Goal: Task Accomplishment & Management: Use online tool/utility

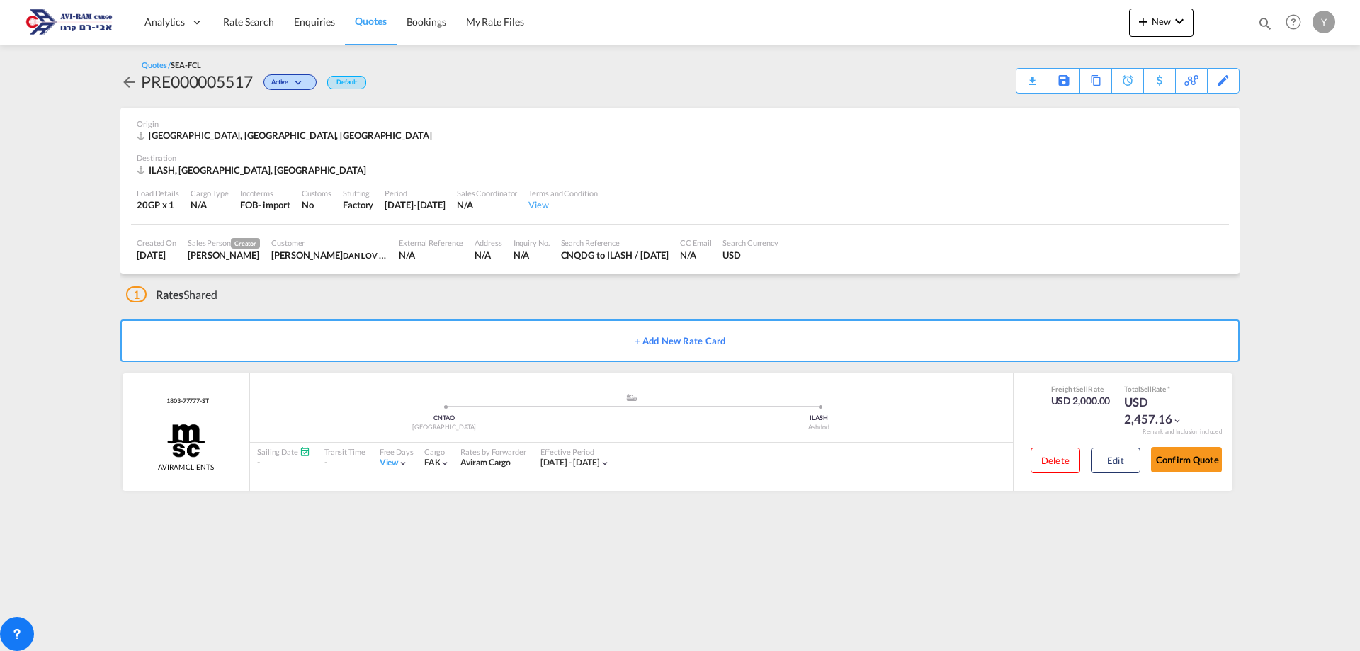
click at [359, 23] on span "Quotes" at bounding box center [370, 21] width 31 height 12
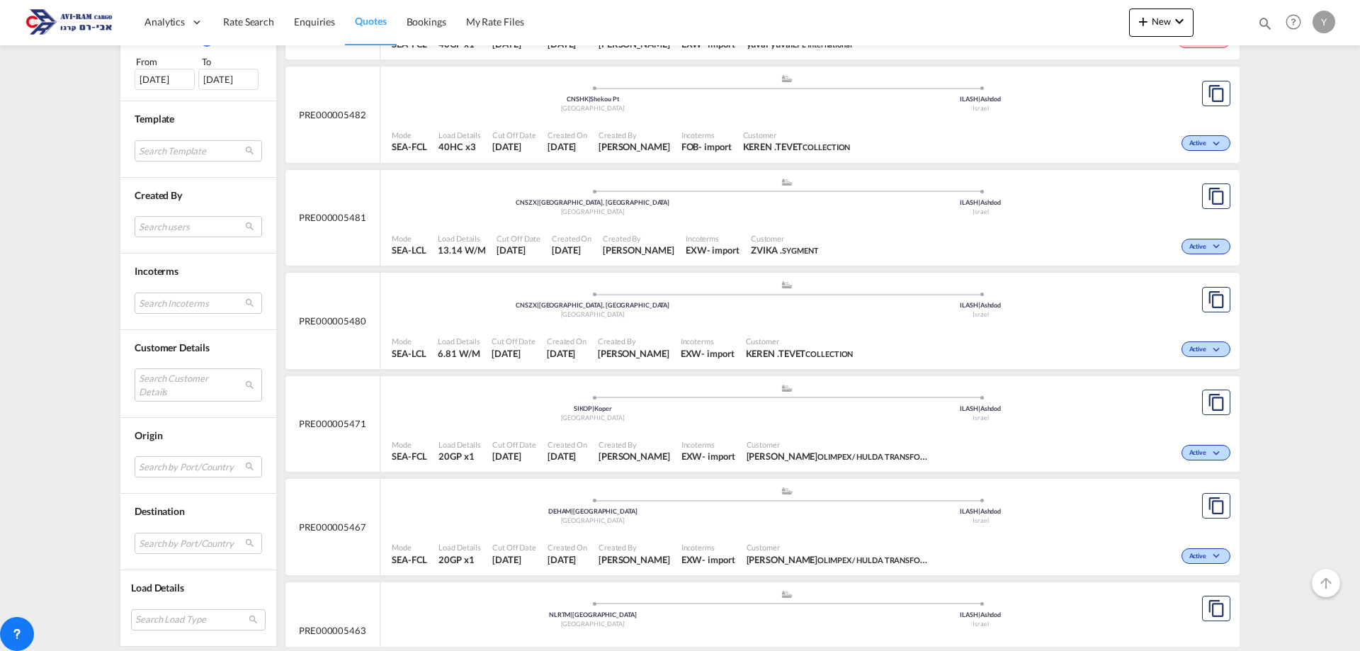
scroll to position [708, 0]
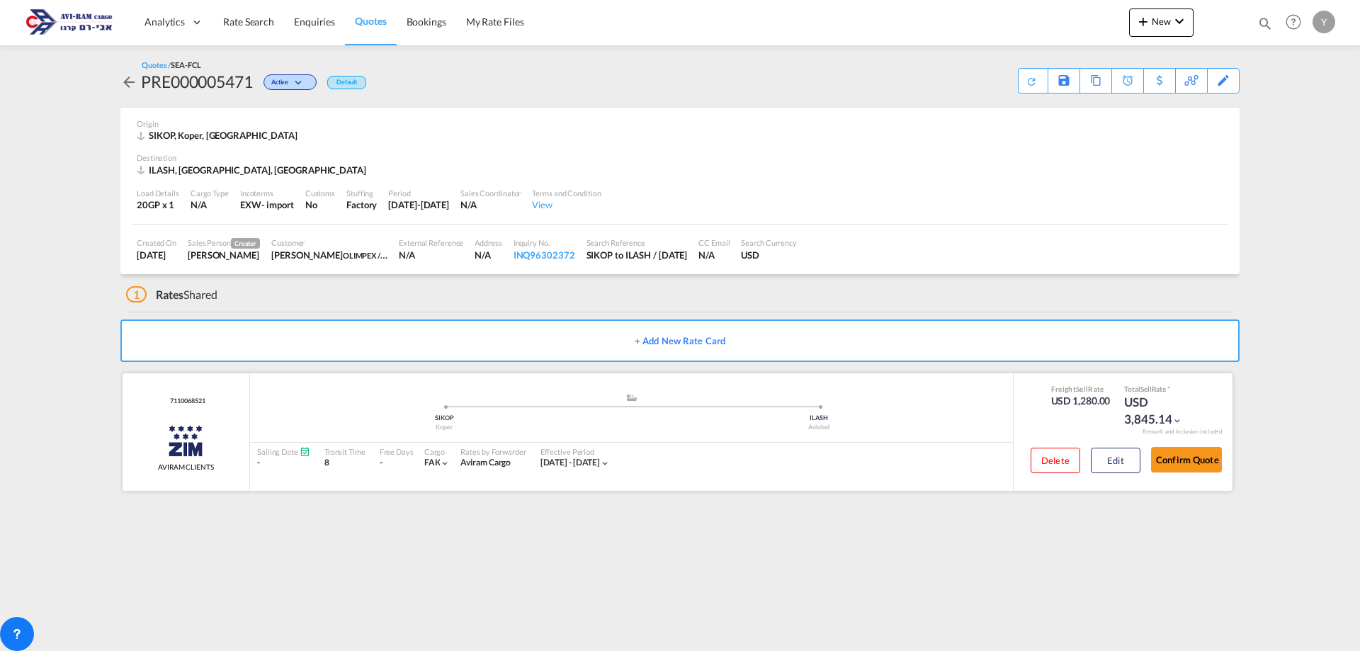
click at [163, 431] on div "ZIM" at bounding box center [186, 440] width 56 height 35
click at [193, 471] on span "AVIRAM CLIENTS" at bounding box center [186, 467] width 56 height 10
click at [1103, 467] on button "Edit" at bounding box center [1116, 460] width 50 height 25
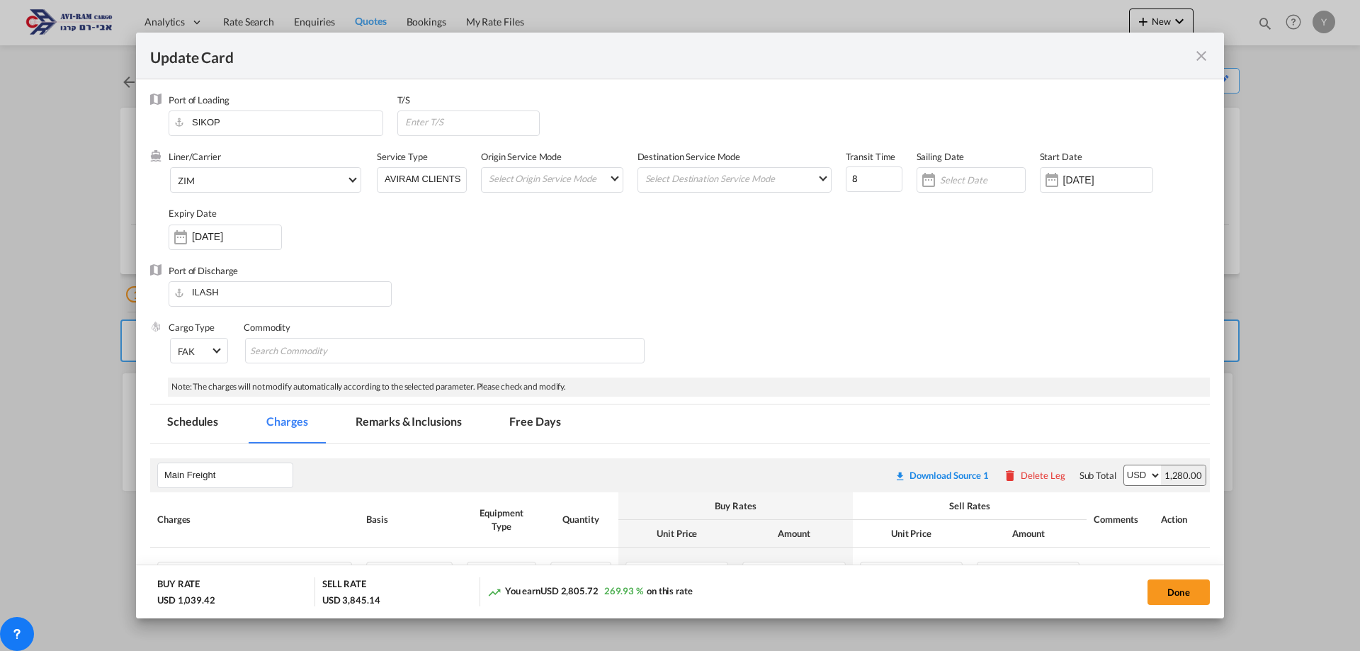
click at [1193, 55] on md-icon "icon-close fg-AAA8AD m-0 pointer" at bounding box center [1201, 55] width 17 height 17
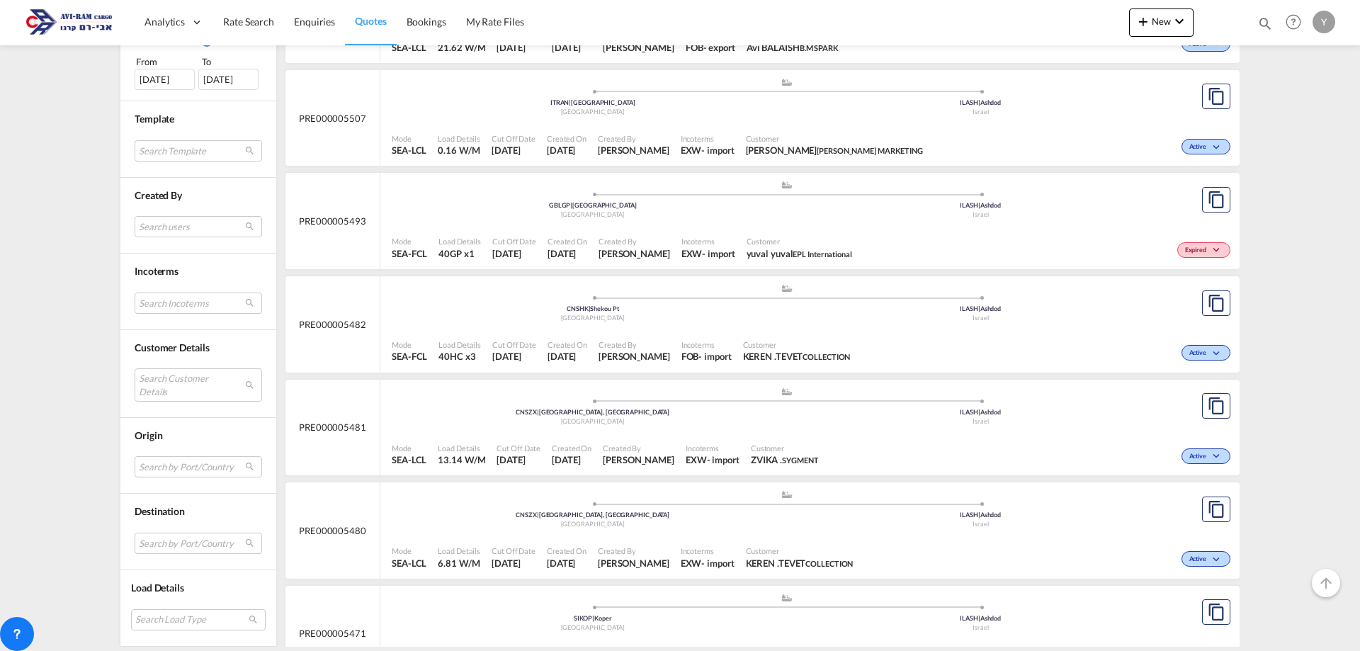
scroll to position [637, 0]
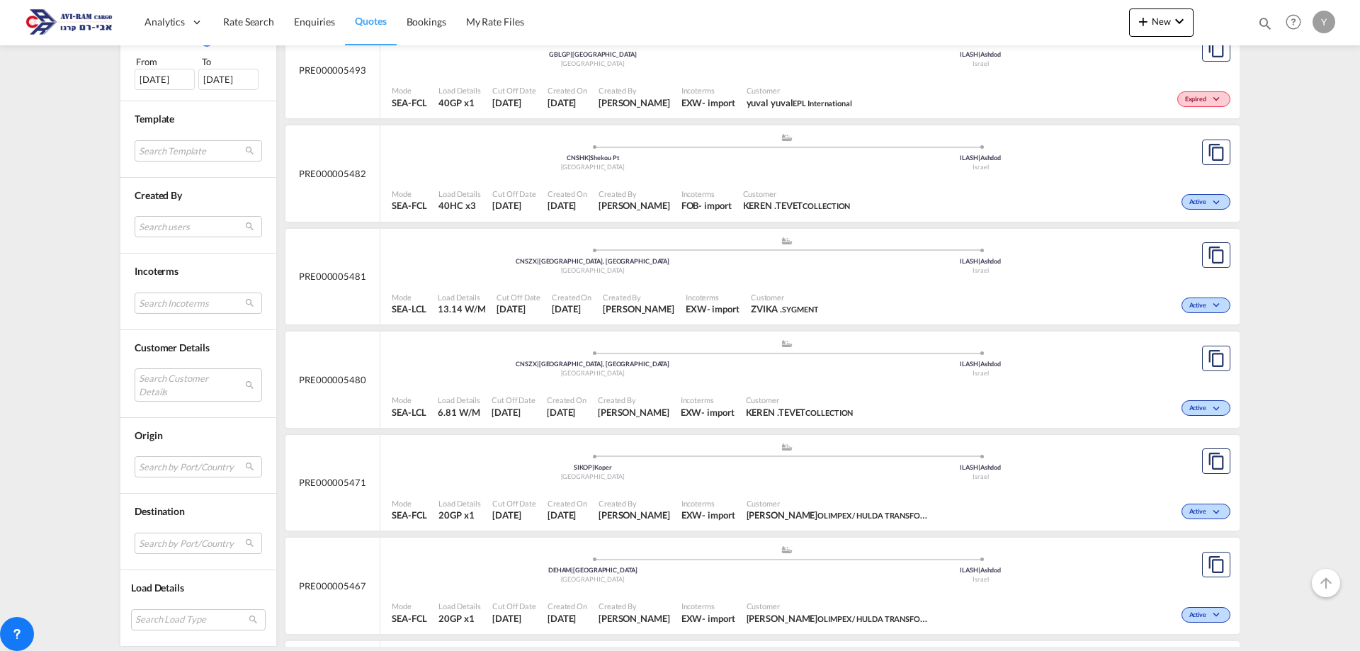
click at [1052, 596] on div "Active" at bounding box center [1084, 612] width 297 height 35
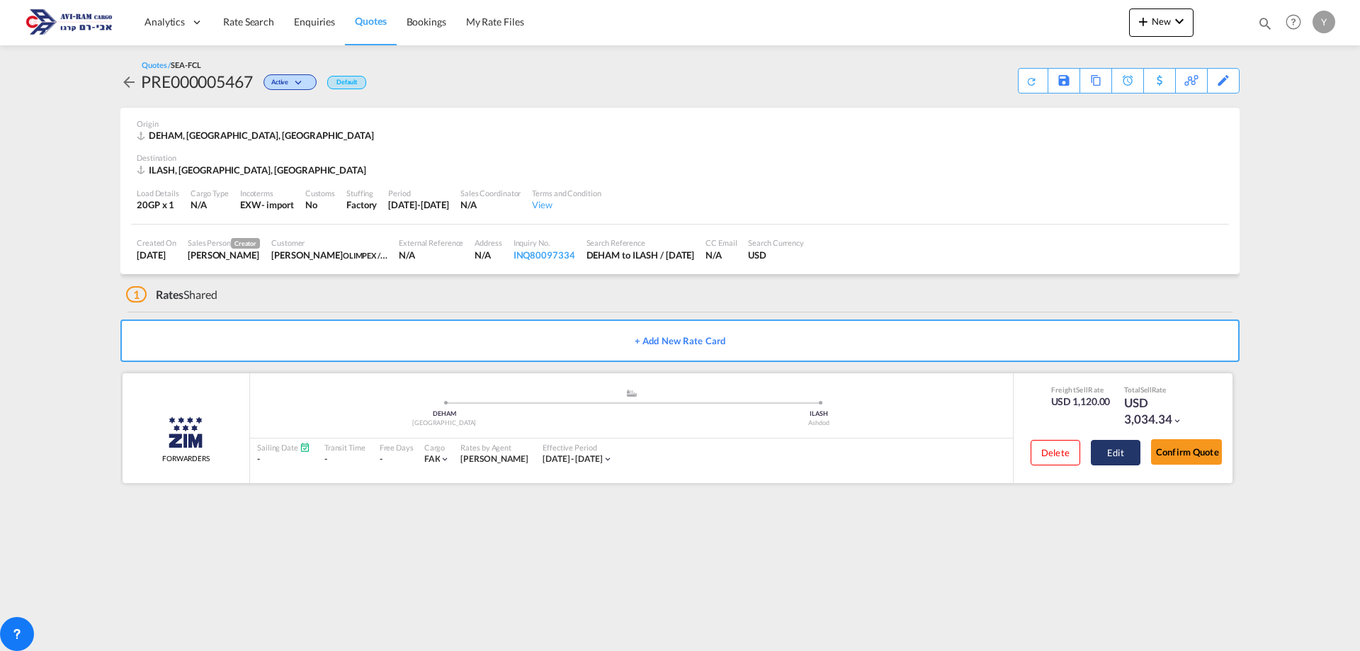
click at [1117, 457] on button "Edit" at bounding box center [1116, 452] width 50 height 25
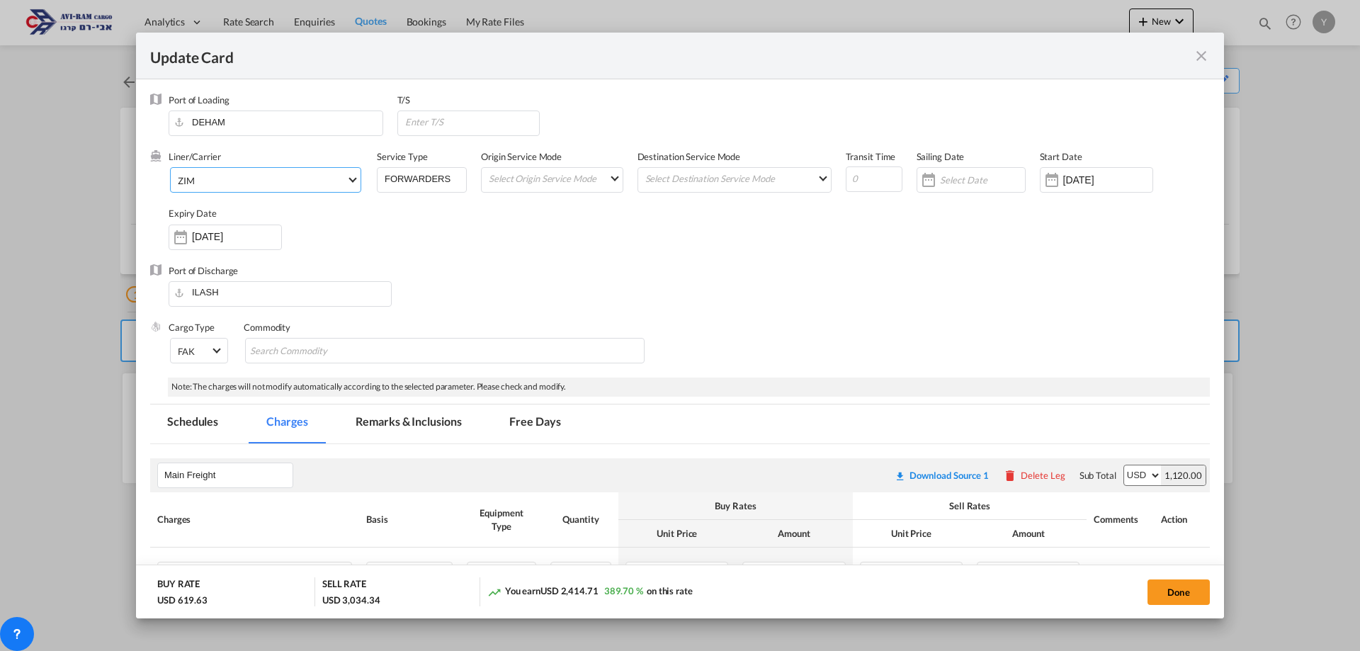
click at [257, 191] on md-select "ZIM 2HM LOGISTICS D.O.O AAXL GLOBAL SHIPPING LINES LLC [PERSON_NAME] SHIPPING L…" at bounding box center [265, 179] width 191 height 25
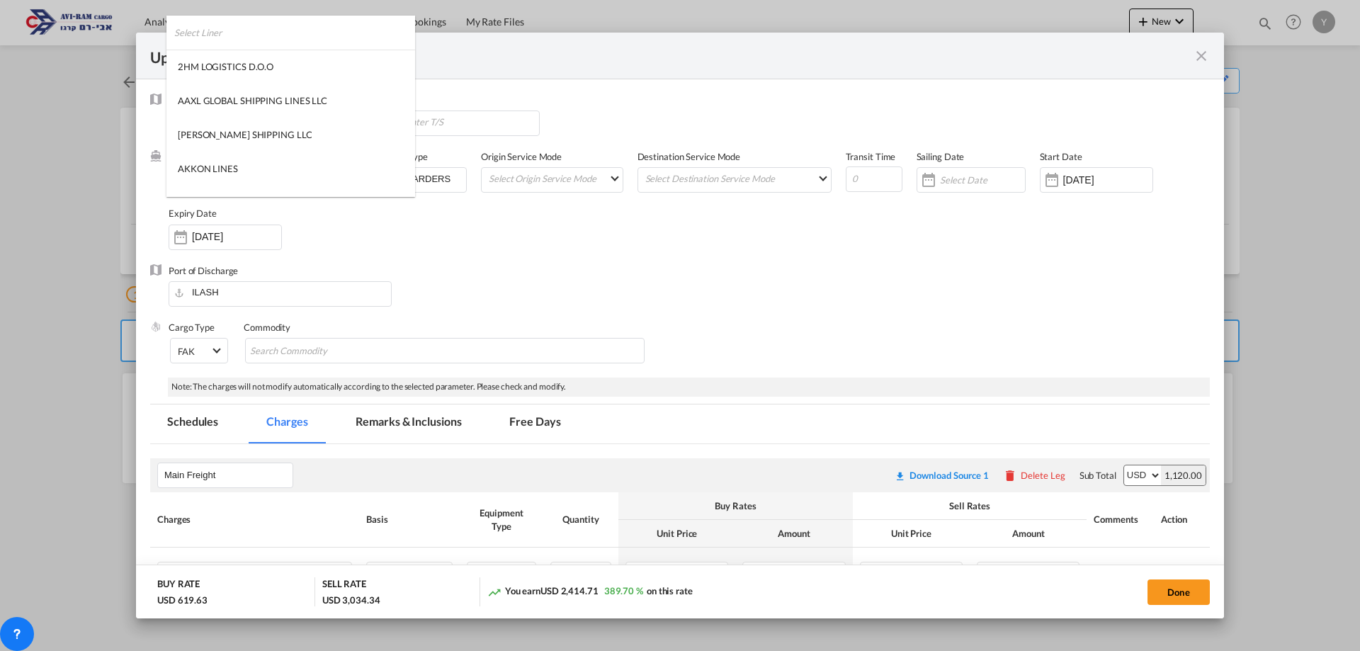
click at [217, 26] on input "search" at bounding box center [294, 33] width 241 height 34
type input "ט"
type input "Y"
type input "CO"
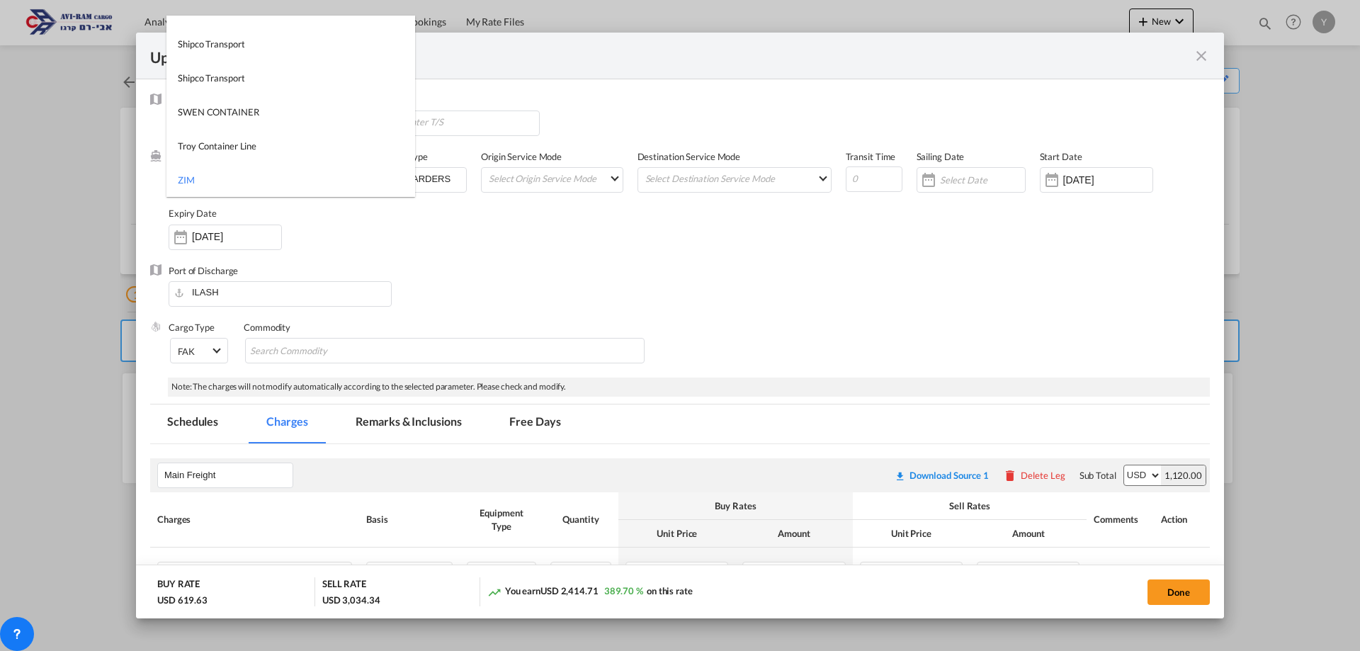
click at [465, 273] on md-backdrop at bounding box center [680, 325] width 1360 height 651
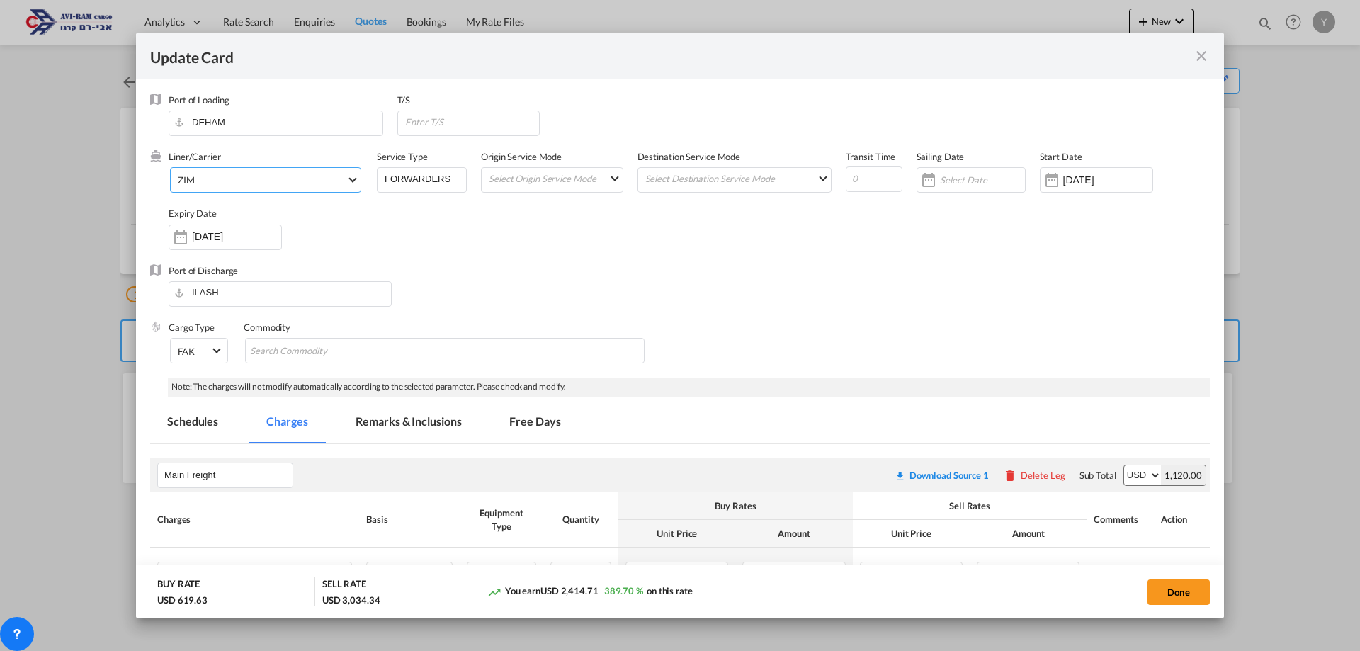
click at [358, 178] on md-select-value "ZIM" at bounding box center [268, 179] width 184 height 23
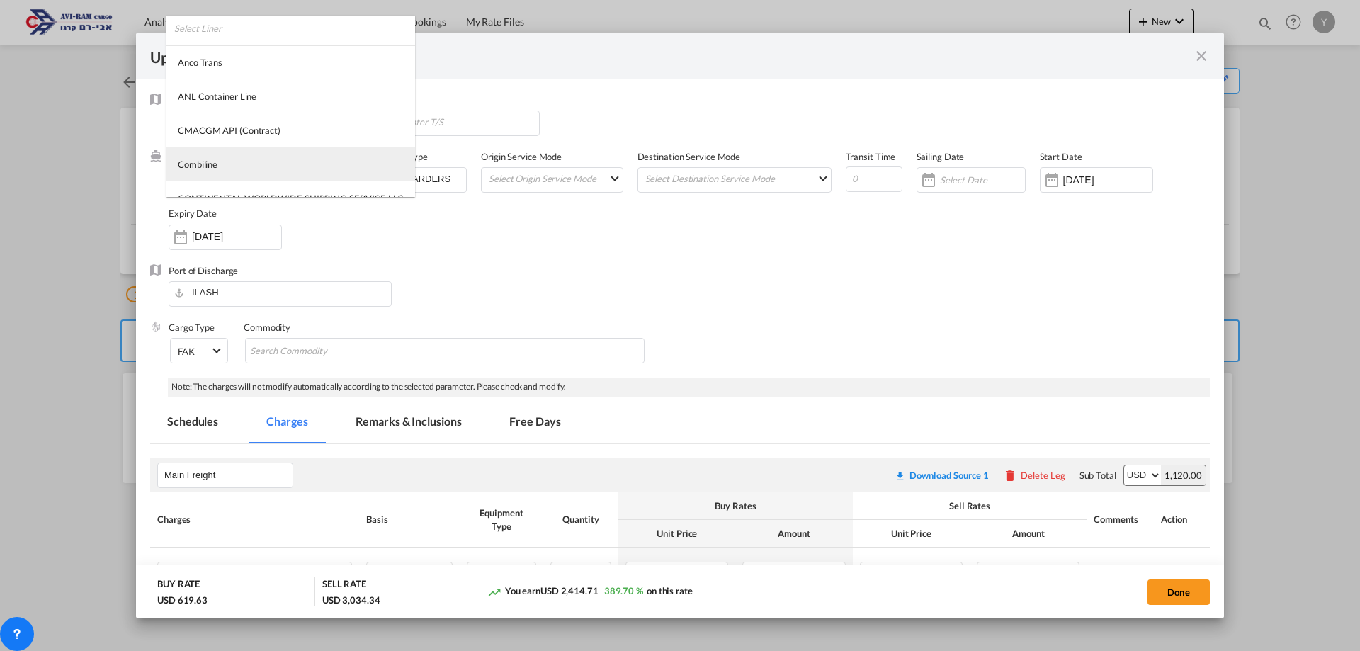
scroll to position [0, 0]
click at [206, 28] on input "search" at bounding box center [294, 33] width 241 height 34
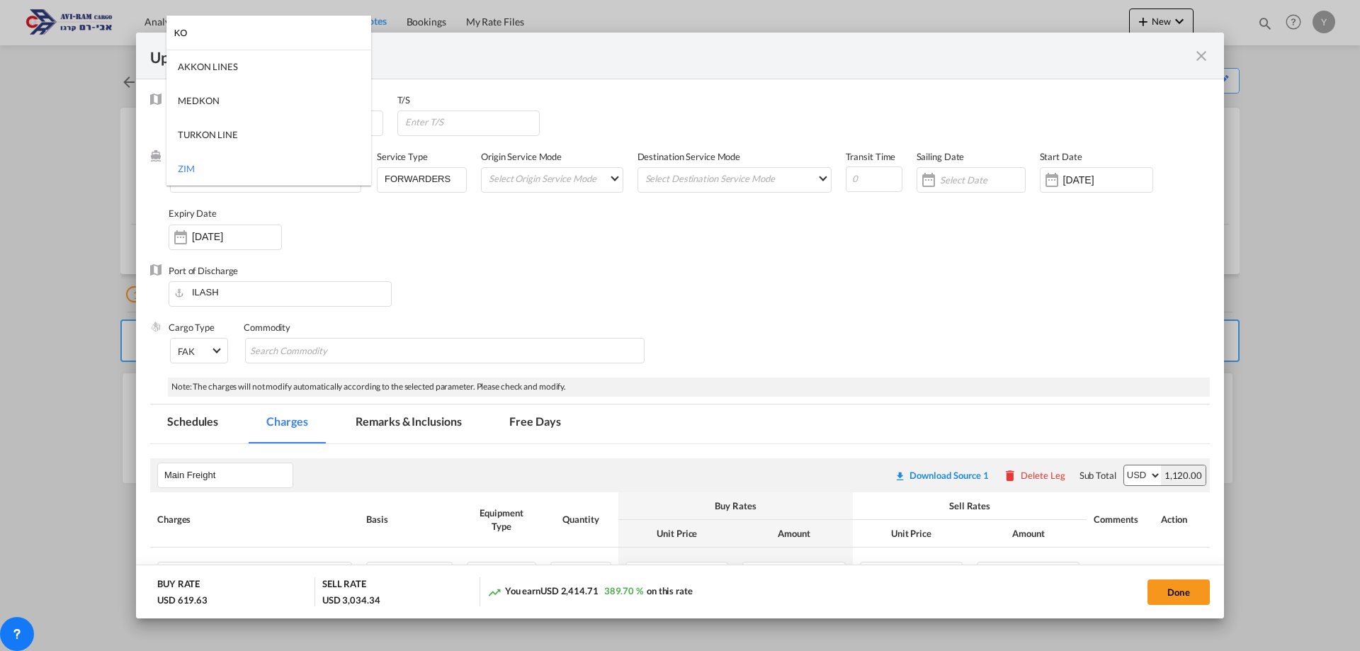
type input "KO"
click at [108, 227] on md-backdrop at bounding box center [680, 325] width 1360 height 651
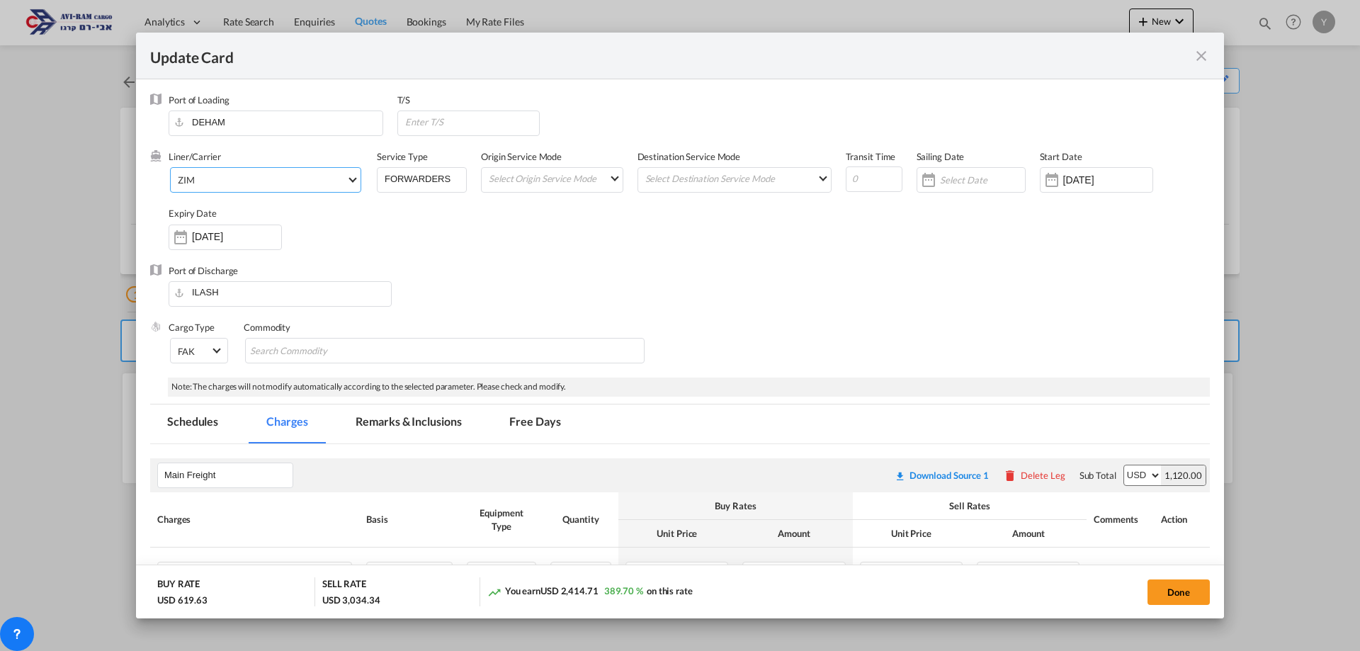
click at [342, 180] on span "ZIM" at bounding box center [262, 180] width 169 height 13
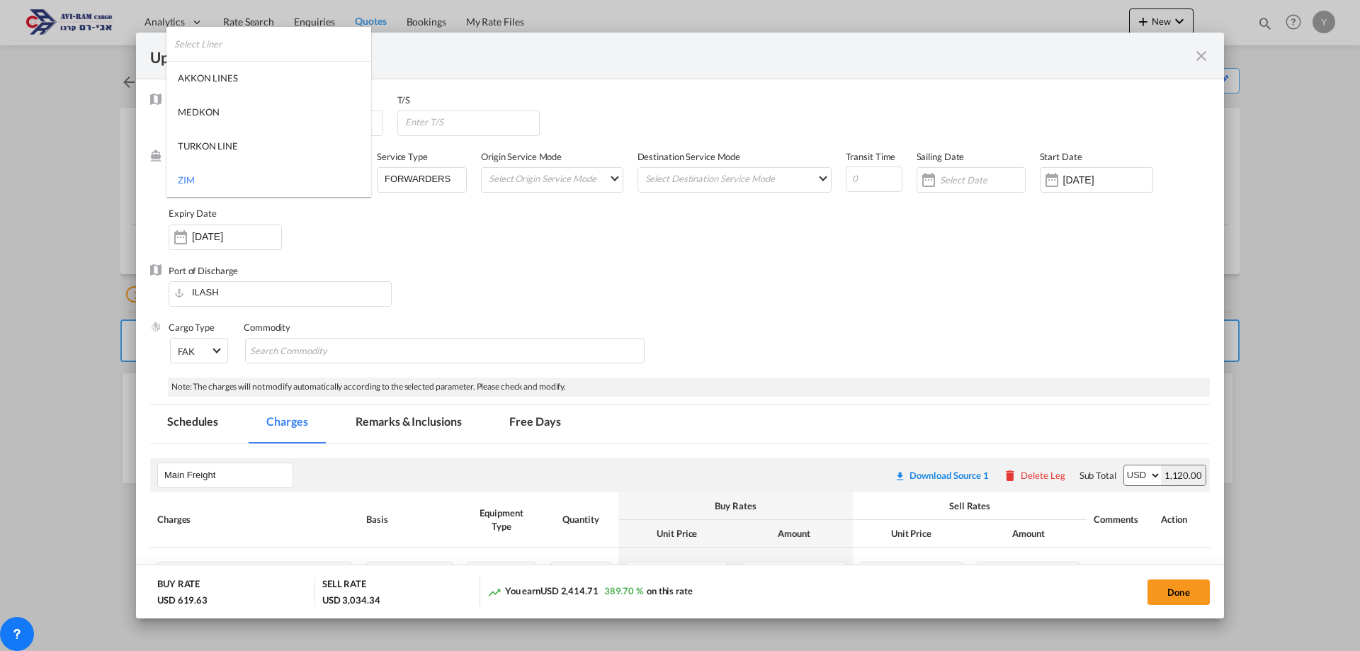
type md-option "37"
click at [237, 42] on input "search" at bounding box center [272, 44] width 197 height 34
type input "[PERSON_NAME]"
click at [181, 85] on md-option "[PERSON_NAME] Line" at bounding box center [268, 78] width 205 height 34
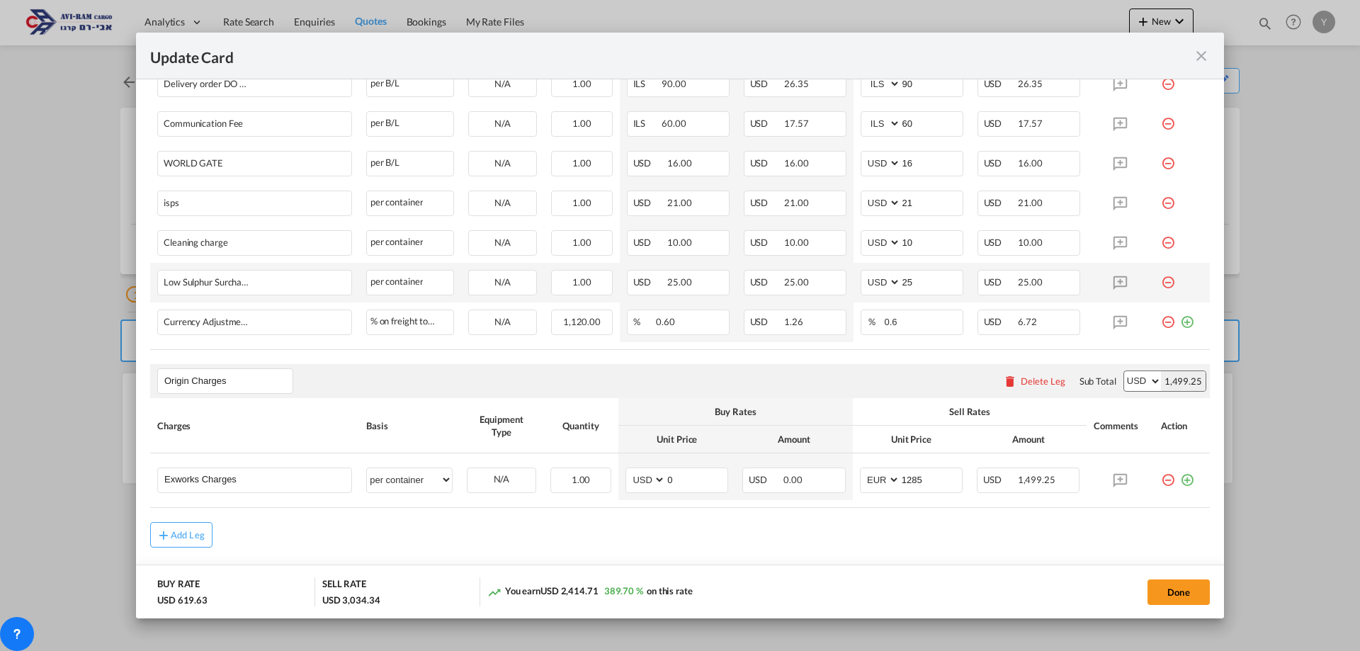
scroll to position [766, 0]
